Goal: Browse casually: Explore the website without a specific task or goal

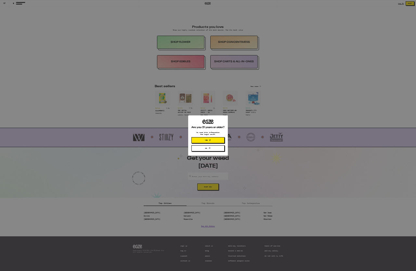
scroll to position [89, 0]
